Goal: Task Accomplishment & Management: Use online tool/utility

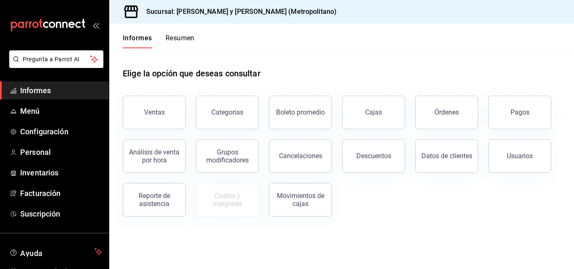
drag, startPoint x: 392, startPoint y: 207, endPoint x: 186, endPoint y: 155, distance: 212.4
click at [186, 155] on div "Ventas Categorías Boleto promedio Cajas Órdenes Pagos Análisis de venta por hor…" at bounding box center [337, 151] width 448 height 131
drag, startPoint x: 361, startPoint y: 54, endPoint x: 276, endPoint y: 209, distance: 176.7
click at [276, 209] on div "Elige la opción que deseas consultar Ventas Categorías Boleto promedio Cajas Ór…" at bounding box center [342, 132] width 438 height 168
click at [399, 218] on div "Elige la opción que deseas consultar Ventas Categorías Boleto promedio Cajas Ór…" at bounding box center [341, 139] width 465 height 182
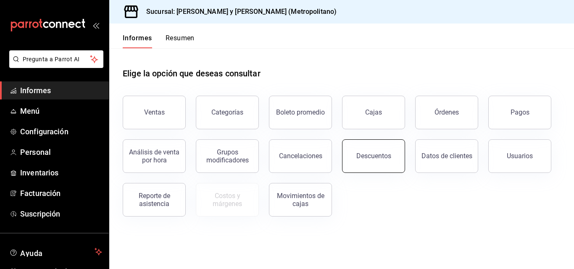
click at [378, 143] on button "Descuentos" at bounding box center [373, 156] width 63 height 34
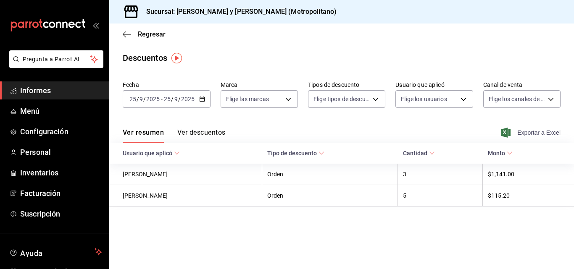
click at [522, 134] on font "Exportar a Excel" at bounding box center [538, 132] width 43 height 7
